Goal: Find contact information: Find contact information

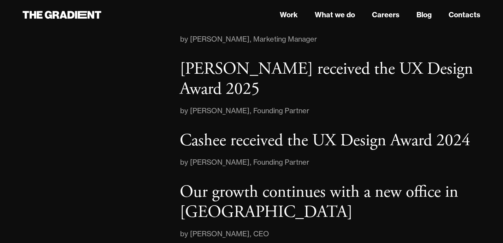
scroll to position [1166, 0]
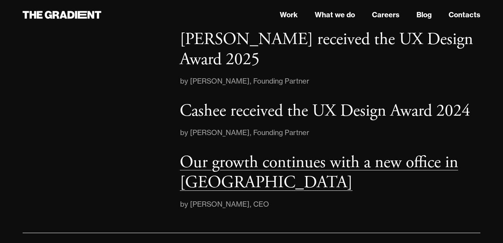
click at [215, 164] on p "Our growth continues with a new office in London" at bounding box center [319, 173] width 278 height 42
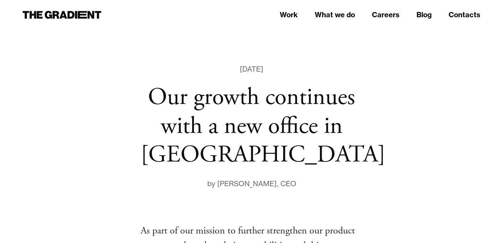
scroll to position [2, 0]
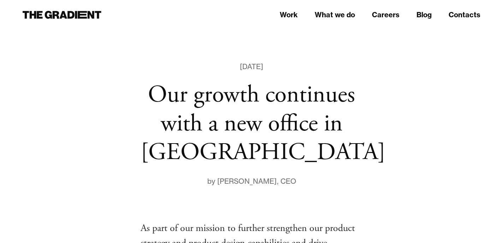
drag, startPoint x: 222, startPoint y: 181, endPoint x: 272, endPoint y: 180, distance: 50.1
click at [272, 180] on div "Denys Skrypnyk" at bounding box center [246, 181] width 59 height 11
copy div "Denys Skrypnyk"
click at [351, 89] on h1 "Our growth continues with a new office in London" at bounding box center [251, 124] width 222 height 86
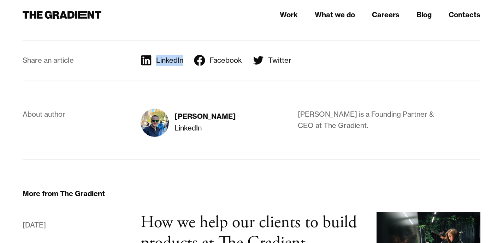
scroll to position [932, 0]
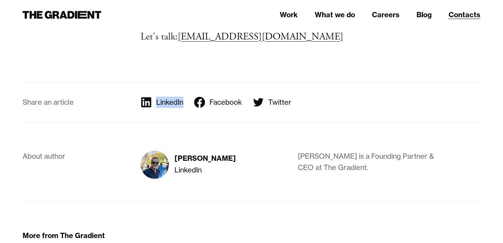
click at [460, 16] on link "Contacts" at bounding box center [464, 15] width 32 height 11
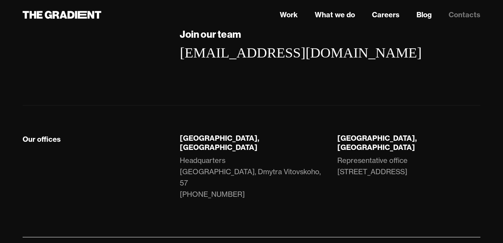
scroll to position [183, 0]
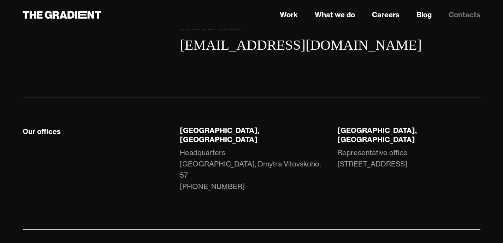
click at [288, 14] on link "Work" at bounding box center [288, 15] width 18 height 11
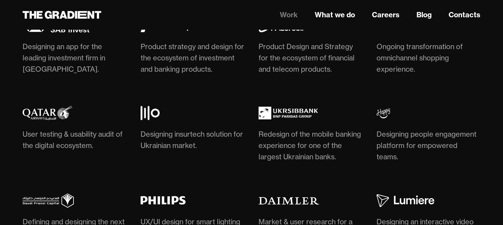
scroll to position [1932, 0]
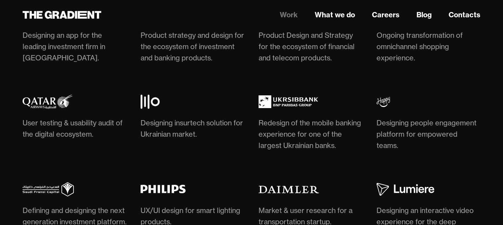
click at [115, 140] on div "User testing & usability audit of the digital ecosystem." at bounding box center [75, 128] width 104 height 23
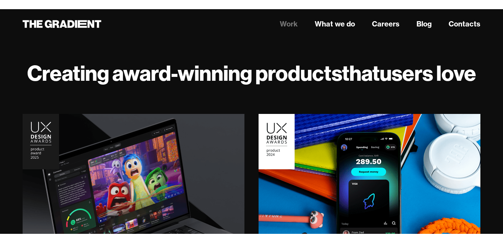
scroll to position [0, 0]
